Goal: Find specific page/section: Find specific page/section

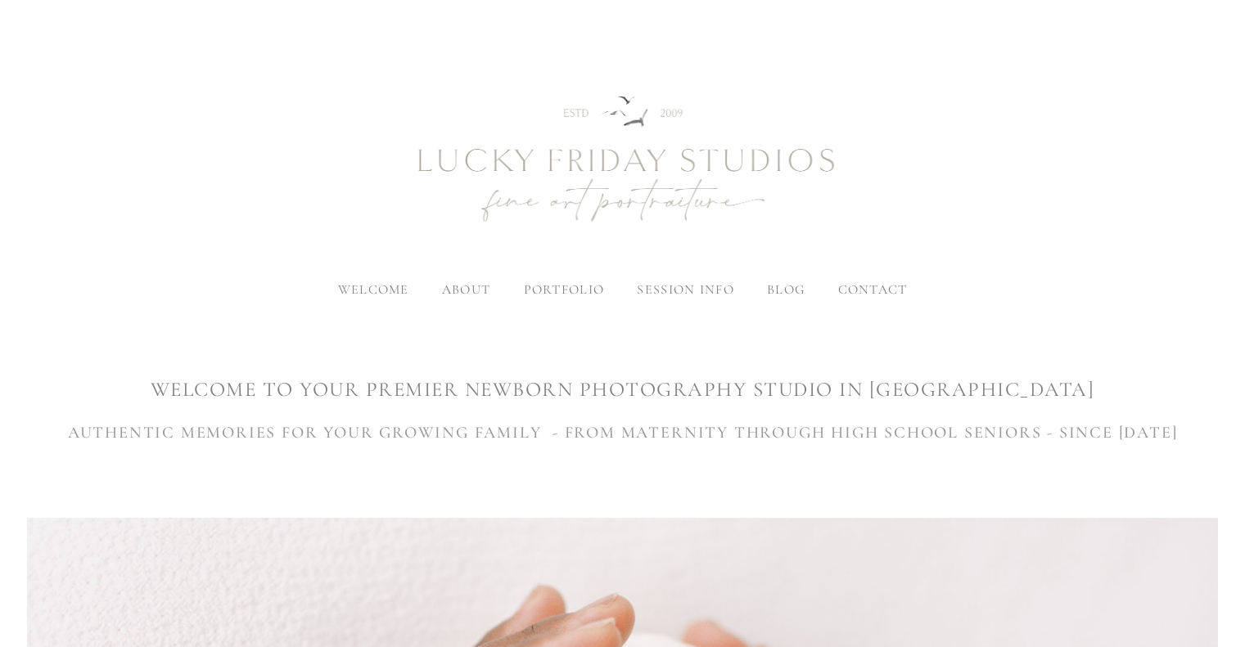
click at [867, 291] on span "contact" at bounding box center [872, 289] width 70 height 16
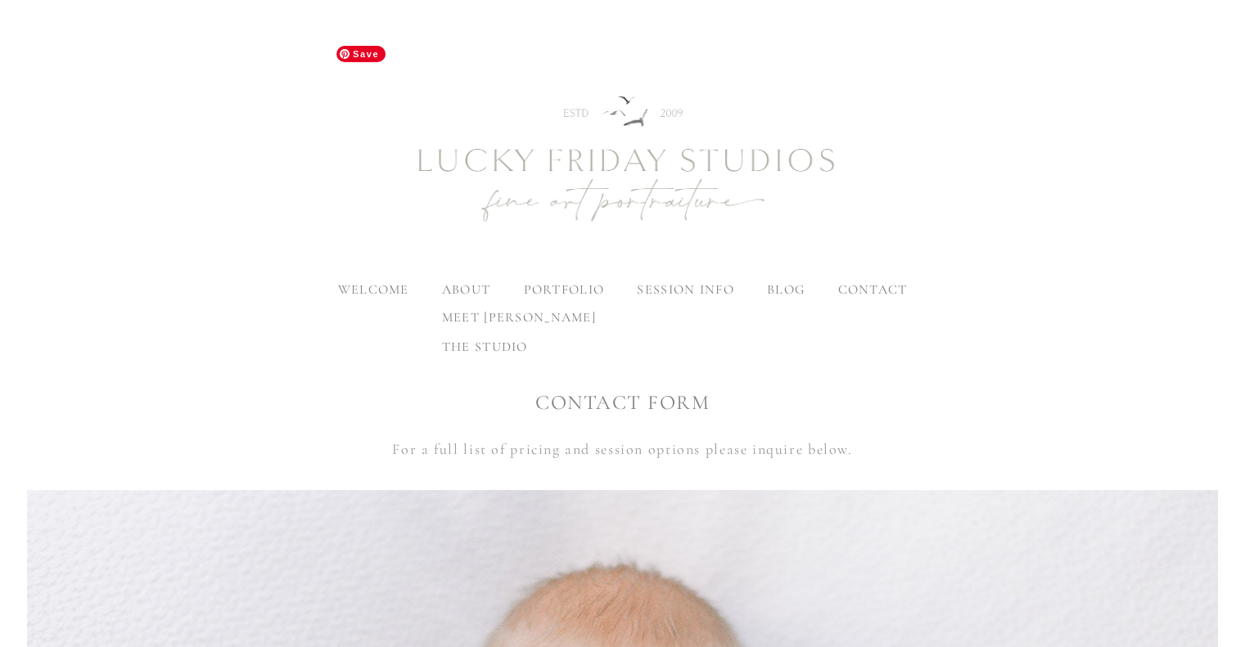
click at [468, 285] on label "about" at bounding box center [466, 289] width 48 height 16
click at [0, 0] on input "about" at bounding box center [0, 0] width 0 height 0
click at [480, 317] on span "meet [PERSON_NAME]" at bounding box center [519, 317] width 154 height 16
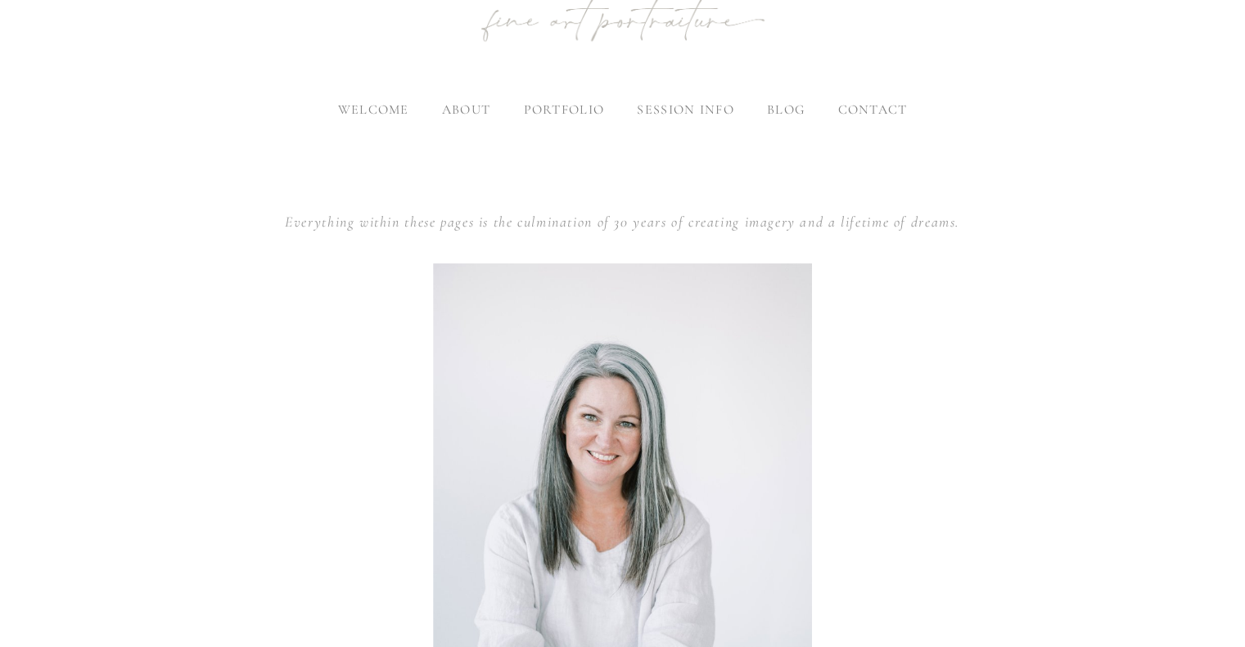
scroll to position [340, 0]
